Goal: Book appointment/travel/reservation

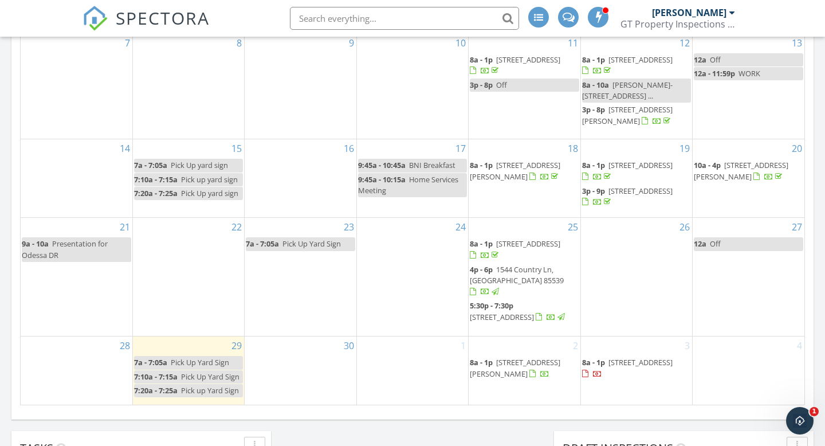
scroll to position [712, 0]
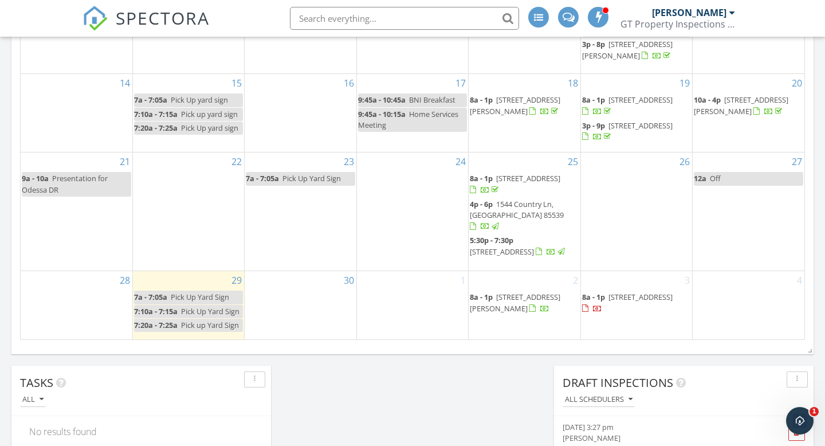
click at [646, 333] on div "3 8a - 1p [STREET_ADDRESS]" at bounding box center [636, 305] width 111 height 68
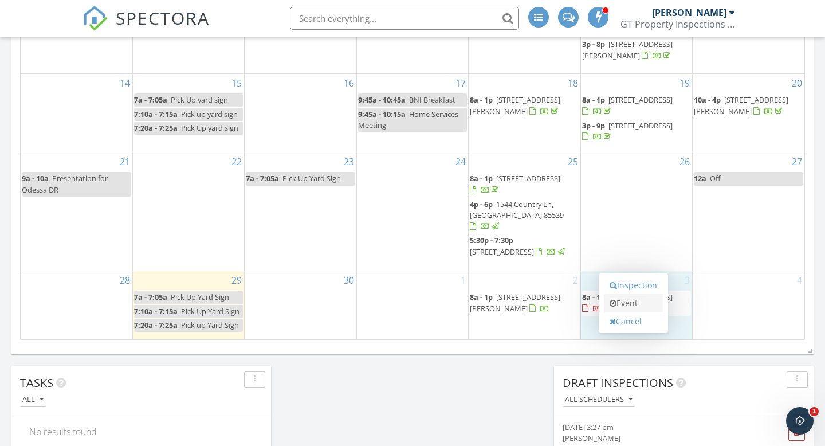
click at [653, 304] on link "Event" at bounding box center [633, 303] width 59 height 18
select select "9"
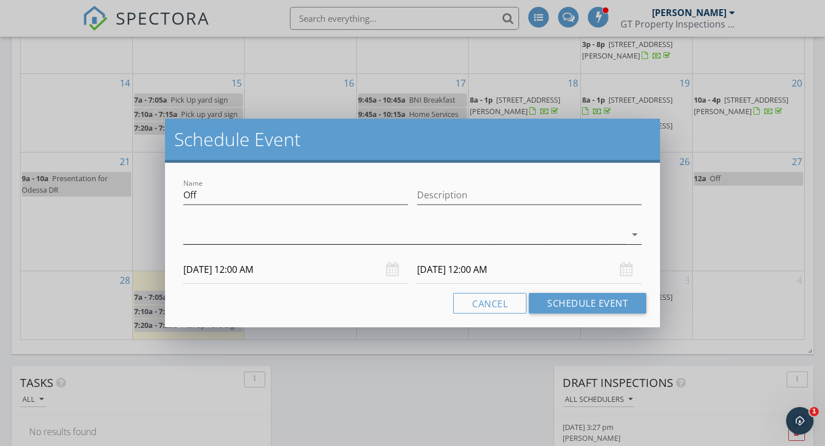
click at [424, 241] on div at bounding box center [404, 234] width 442 height 19
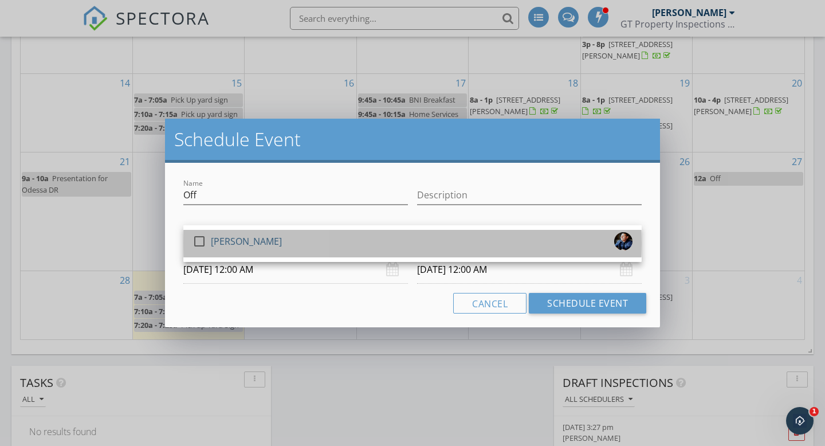
click at [416, 243] on div "check_box_outline_blank [PERSON_NAME]" at bounding box center [412, 243] width 440 height 23
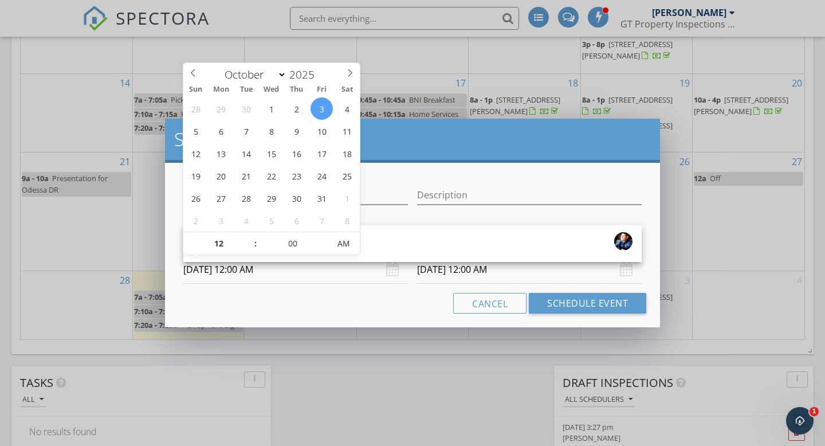
click at [279, 270] on input "[DATE] 12:00 AM" at bounding box center [295, 270] width 225 height 28
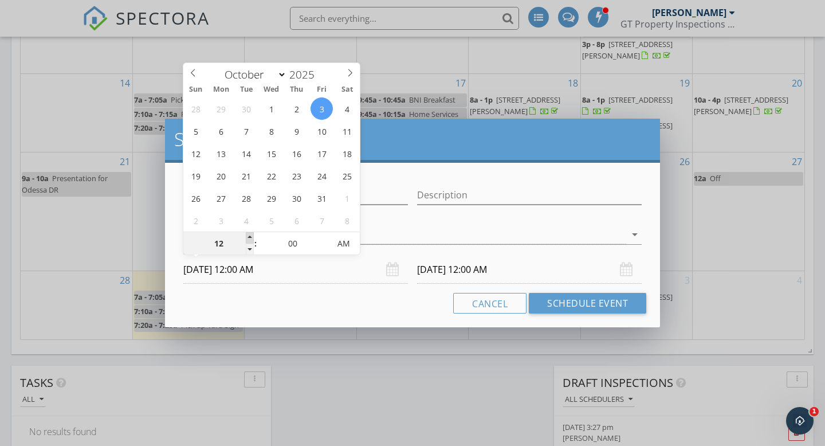
type input "01"
type input "[DATE] 1:00 AM"
click at [250, 234] on span at bounding box center [250, 237] width 8 height 11
type input "02"
type input "[DATE] 2:00 AM"
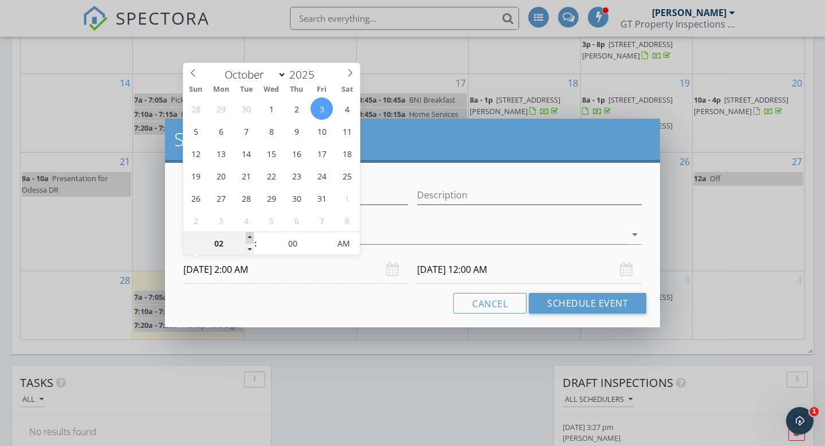
click at [250, 234] on span at bounding box center [250, 237] width 8 height 11
type input "03"
type input "[DATE] 3:00 AM"
click at [250, 234] on span at bounding box center [250, 237] width 8 height 11
type input "04"
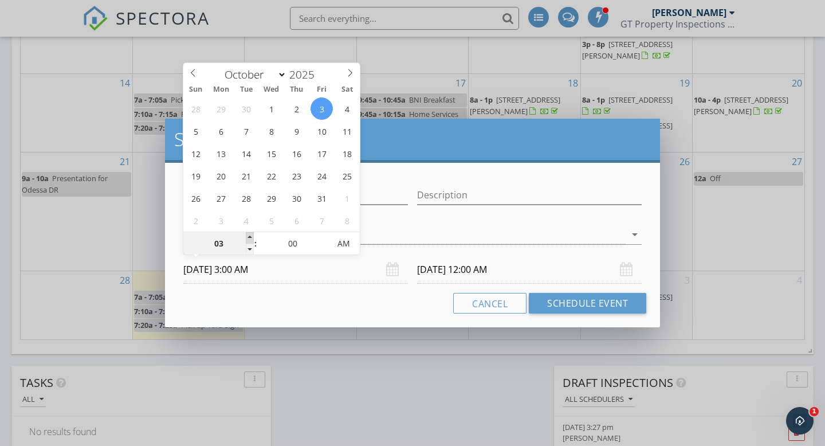
type input "[DATE] 4:00 AM"
click at [250, 234] on span at bounding box center [250, 237] width 8 height 11
type input "04"
type input "[DATE] 4:00 AM"
type input "03"
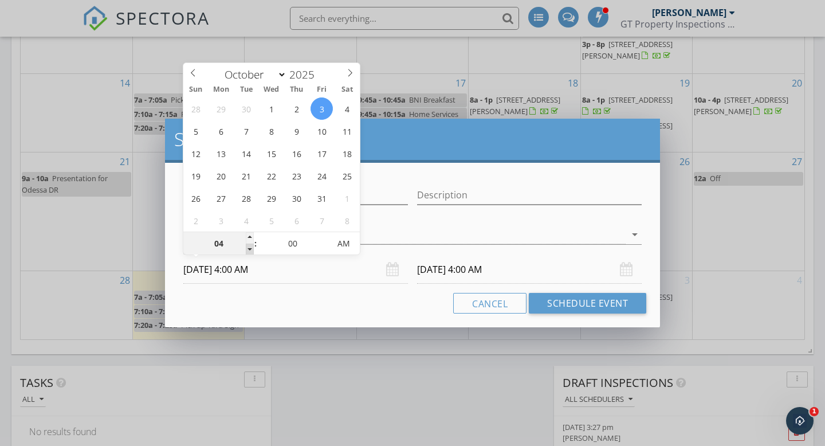
type input "[DATE] 3:00 AM"
click at [250, 250] on span at bounding box center [250, 248] width 8 height 11
type input "03"
click at [455, 271] on input "[DATE] 3:00 AM" at bounding box center [529, 270] width 225 height 28
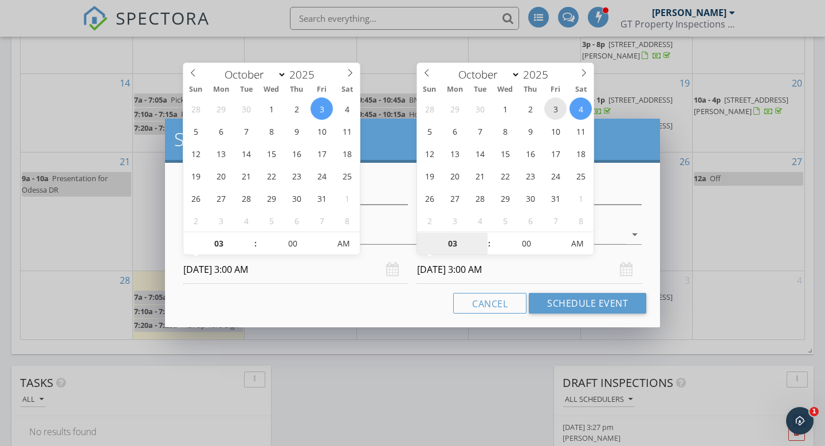
type input "[DATE] 3:00 AM"
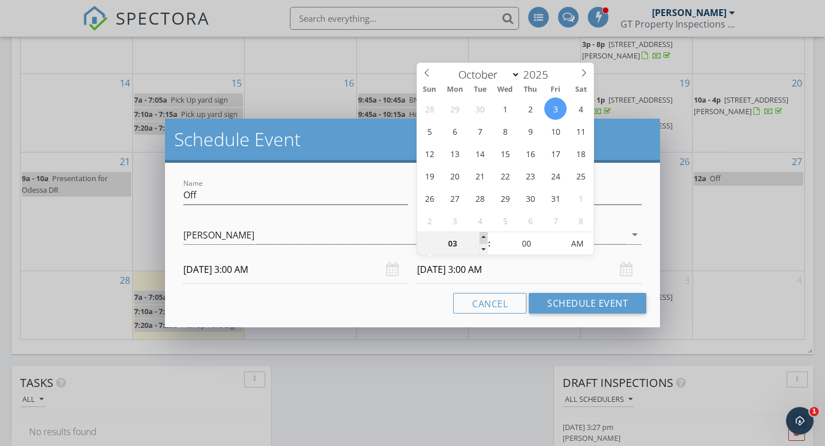
type input "04"
type input "[DATE] 4:00 AM"
click at [485, 235] on span at bounding box center [484, 237] width 8 height 11
type input "05"
type input "[DATE] 5:00 AM"
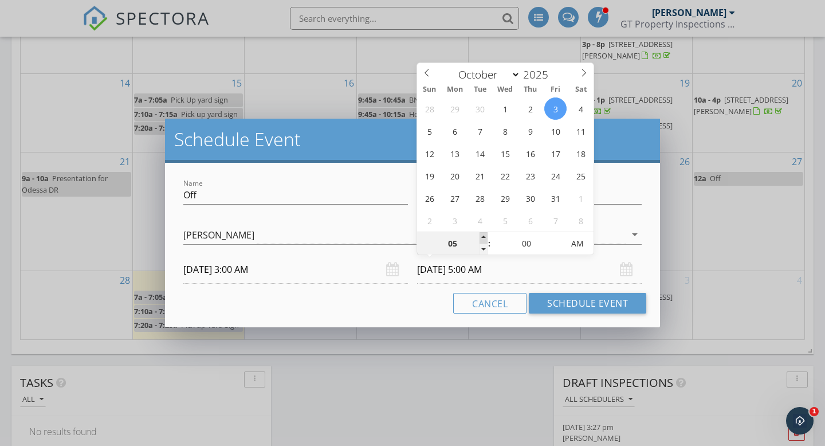
click at [485, 235] on span at bounding box center [484, 237] width 8 height 11
type input "06"
type input "[DATE] 6:00 AM"
click at [485, 235] on span at bounding box center [484, 237] width 8 height 11
type input "07"
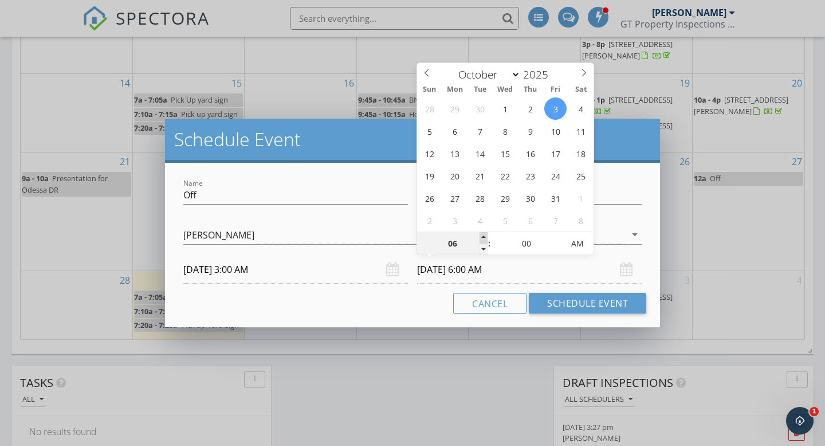
type input "[DATE] 7:00 AM"
click at [485, 235] on span at bounding box center [484, 237] width 8 height 11
type input "08"
type input "[DATE] 8:00 AM"
click at [485, 235] on span at bounding box center [484, 237] width 8 height 11
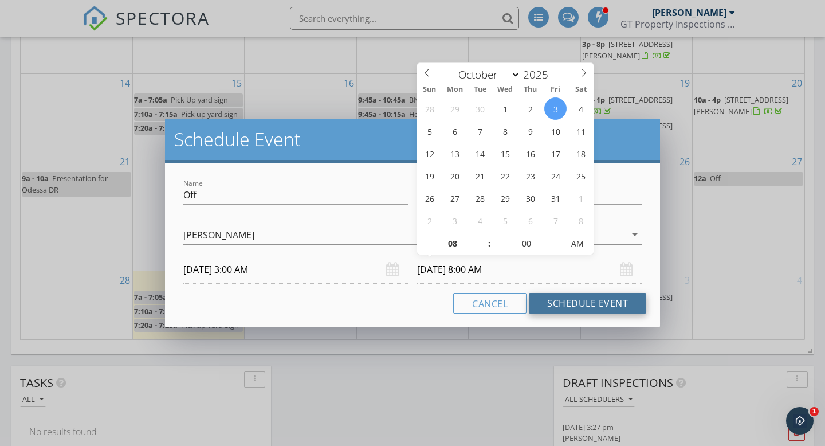
click at [589, 303] on button "Schedule Event" at bounding box center [587, 303] width 117 height 21
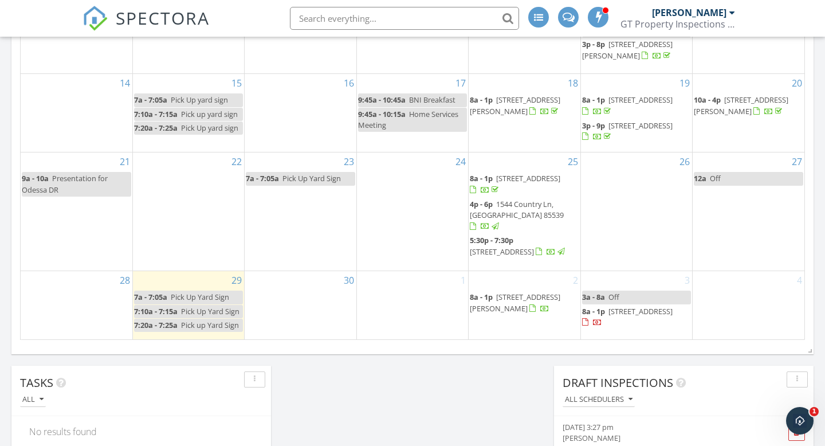
click at [504, 369] on div "[DATE] [PERSON_NAME] 7:00 am Pick Up Yard Sign [PERSON_NAME] 7:10 am Pick Up Ya…" at bounding box center [412, 30] width 825 height 1186
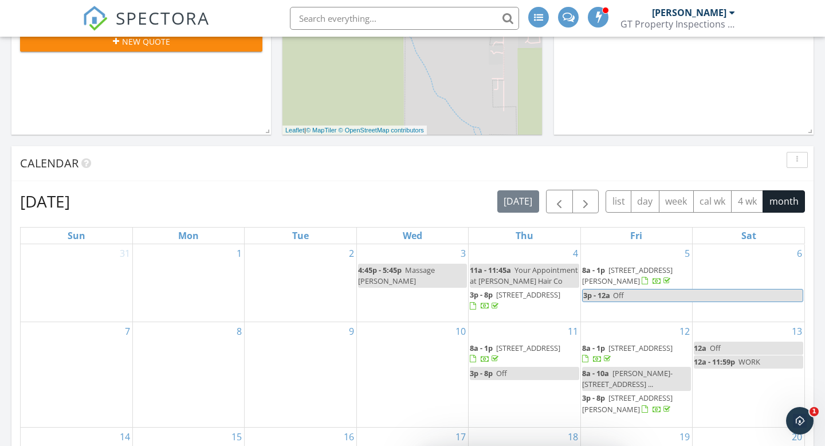
scroll to position [335, 0]
